Goal: Check status

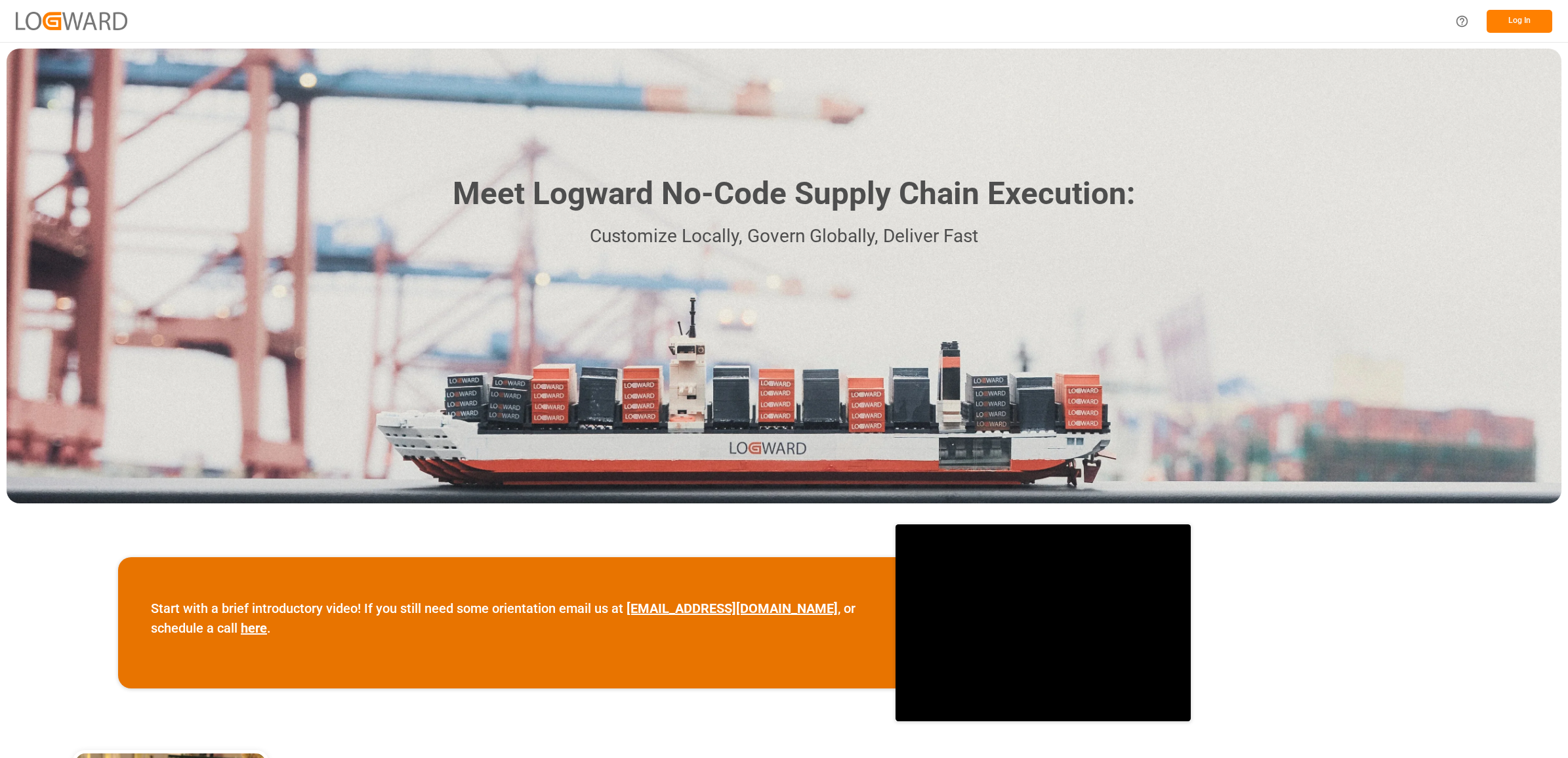
click at [1523, 14] on button "Log In" at bounding box center [1519, 22] width 65 height 23
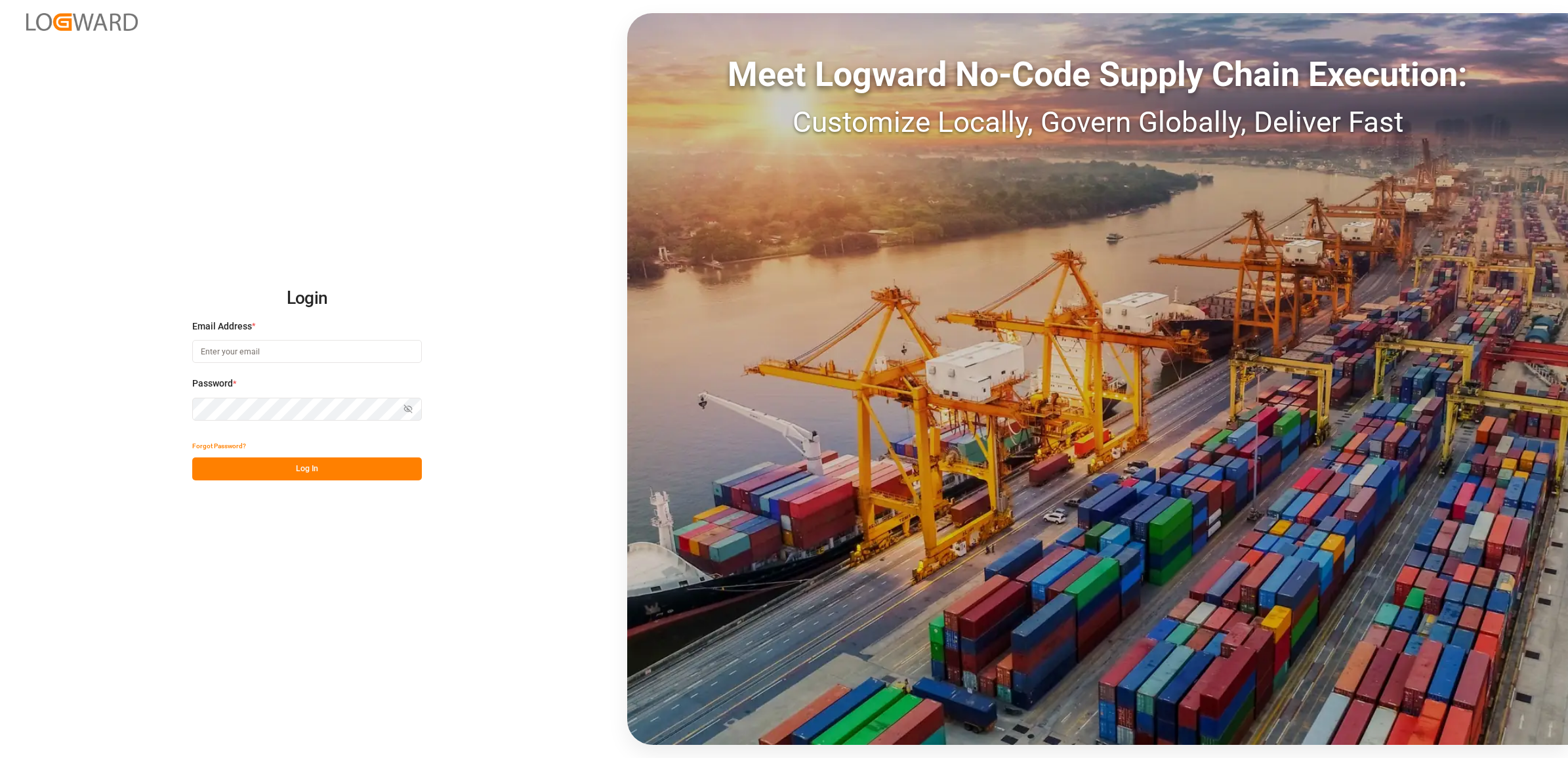
type input "[PERSON_NAME][EMAIL_ADDRESS][PERSON_NAME][DOMAIN_NAME]"
click at [247, 470] on button "Log In" at bounding box center [306, 469] width 230 height 23
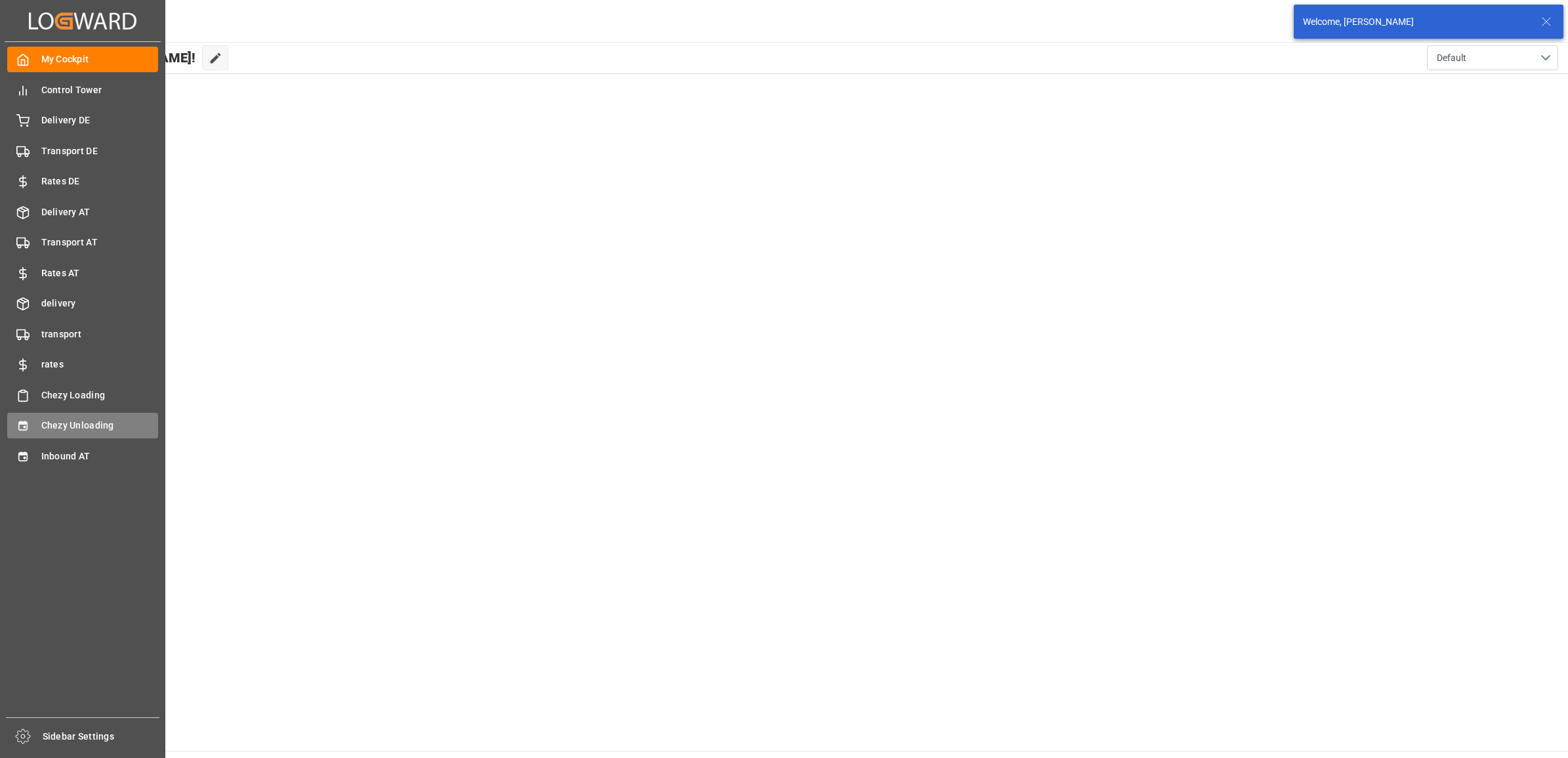
click at [24, 417] on div "Chezy Unloading Chezy Unloading" at bounding box center [83, 426] width 151 height 26
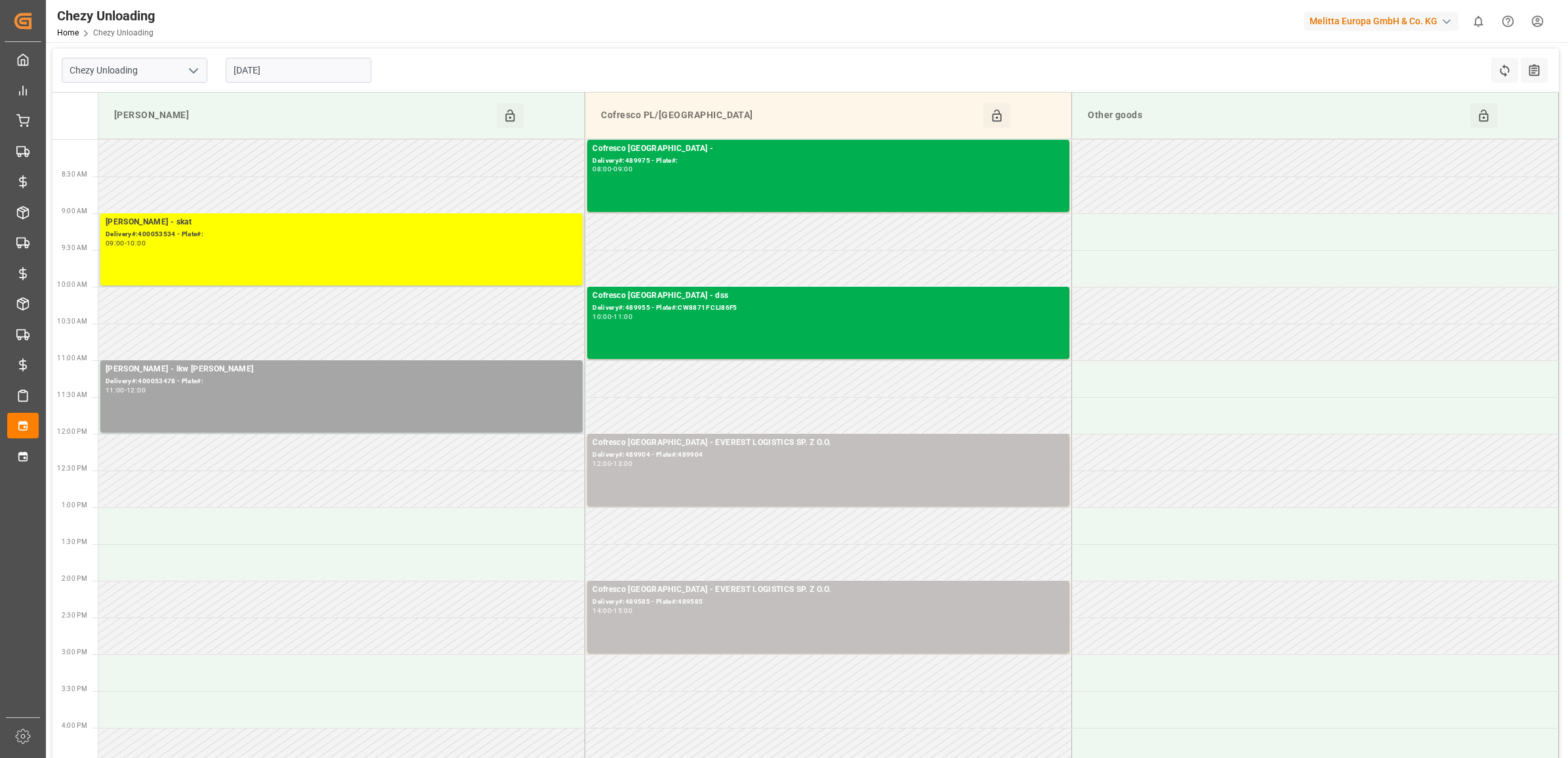
click at [316, 63] on input "[DATE]" at bounding box center [298, 70] width 145 height 25
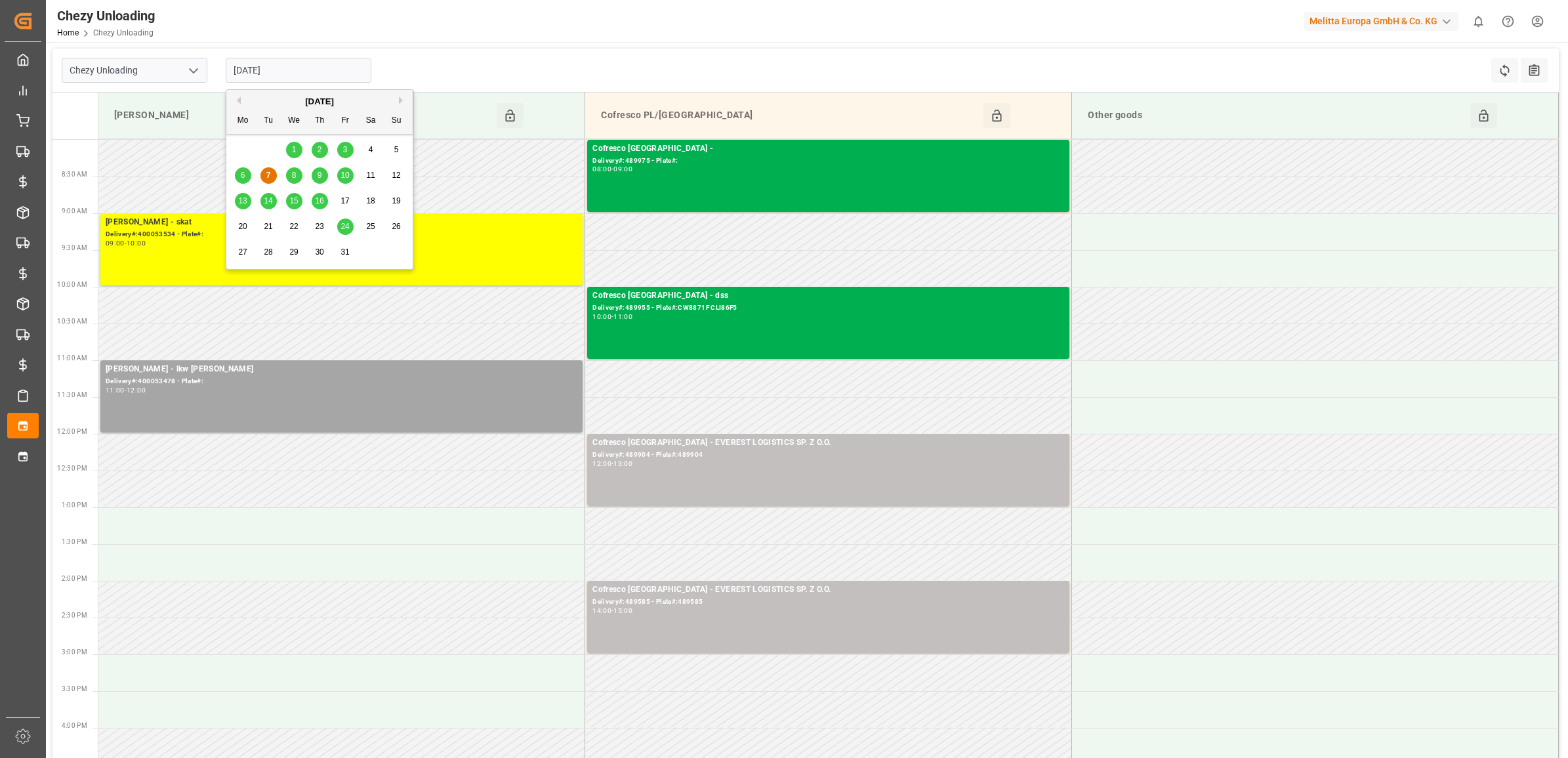
click at [341, 176] on span "10" at bounding box center [345, 175] width 9 height 9
type input "[DATE]"
